Goal: Navigation & Orientation: Find specific page/section

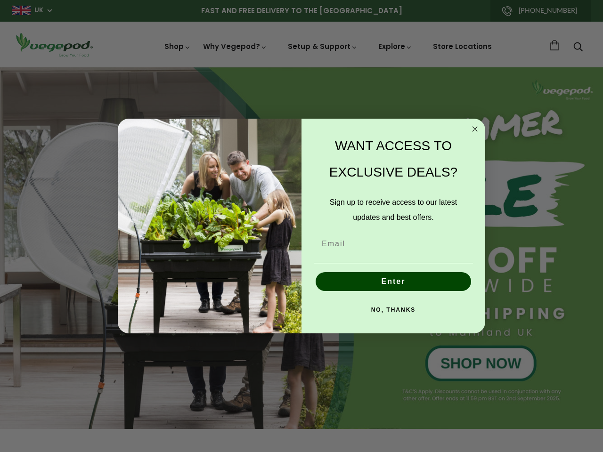
scroll to position [0, 2143]
click at [301, 226] on div "WANT ACCESS TO EXCLUSIVE DEALS? Sign up to receive access to our latest updates…" at bounding box center [388, 226] width 174 height 196
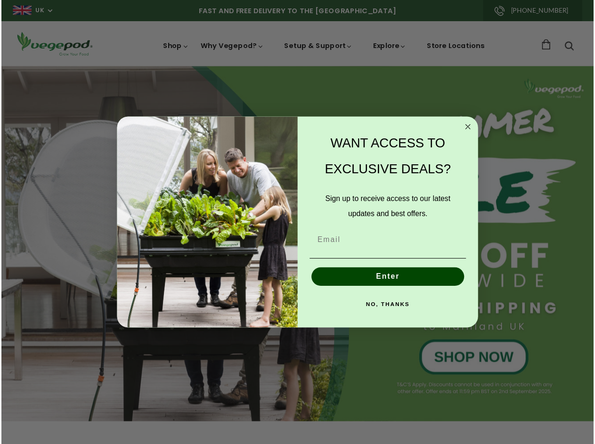
scroll to position [0, 2286]
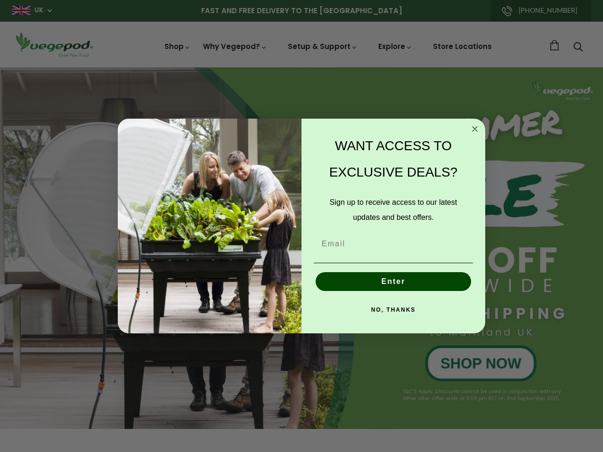
click at [301, 226] on div "WANT ACCESS TO EXCLUSIVE DEALS? Sign up to receive access to our latest updates…" at bounding box center [388, 226] width 174 height 196
click at [475, 129] on icon "Close dialog" at bounding box center [474, 129] width 5 height 5
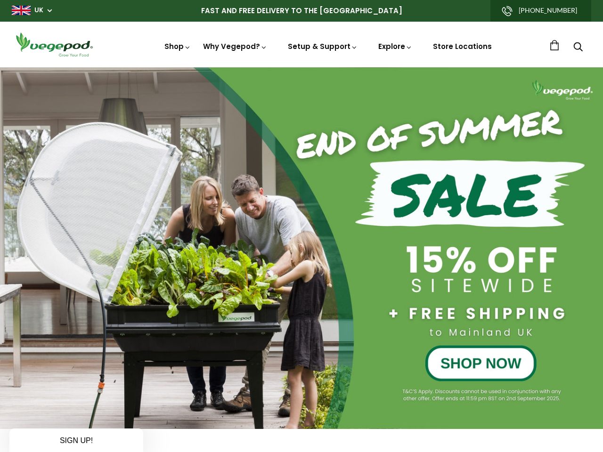
click at [393, 294] on button "Enter" at bounding box center [392, 303] width 155 height 19
click at [393, 317] on div "NO, THANKS" at bounding box center [393, 331] width 165 height 28
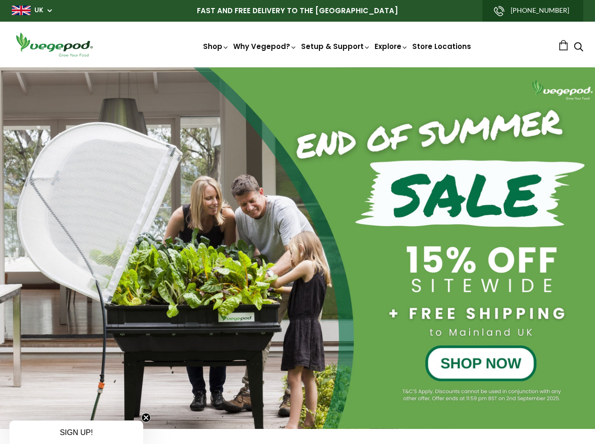
scroll to position [0, 282]
